Goal: Task Accomplishment & Management: Manage account settings

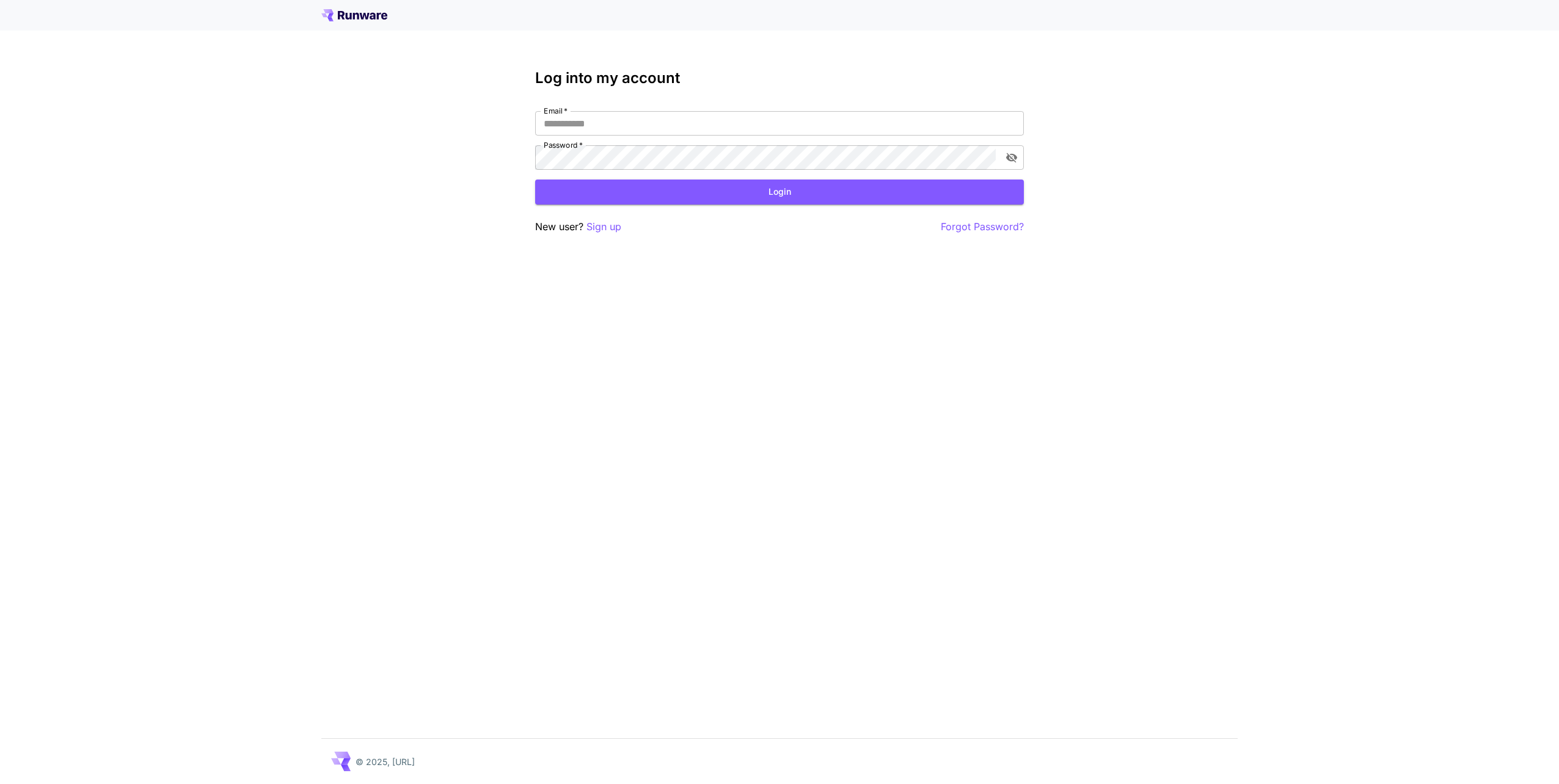
type input "**********"
click at [844, 193] on button "Login" at bounding box center [779, 192] width 489 height 25
